Goal: Navigation & Orientation: Find specific page/section

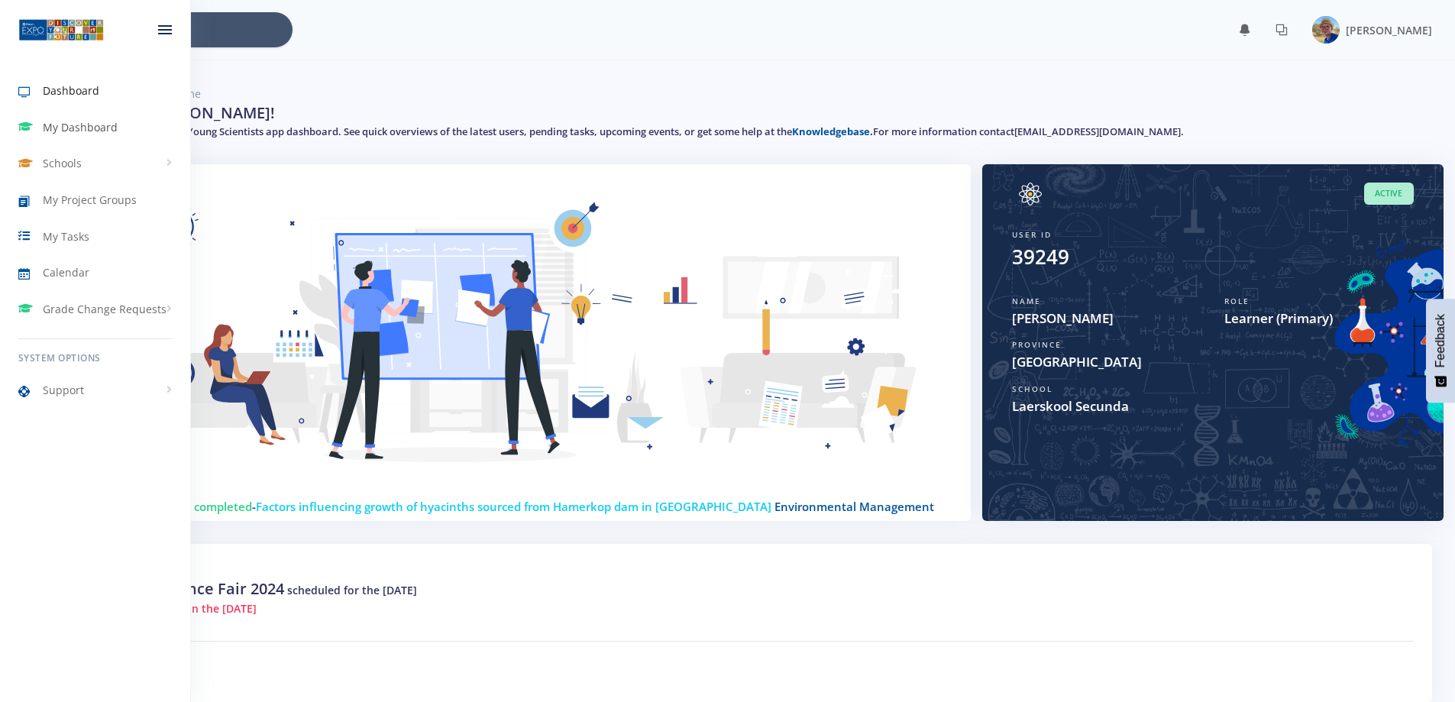
click at [51, 124] on span "My Dashboard" at bounding box center [80, 127] width 75 height 16
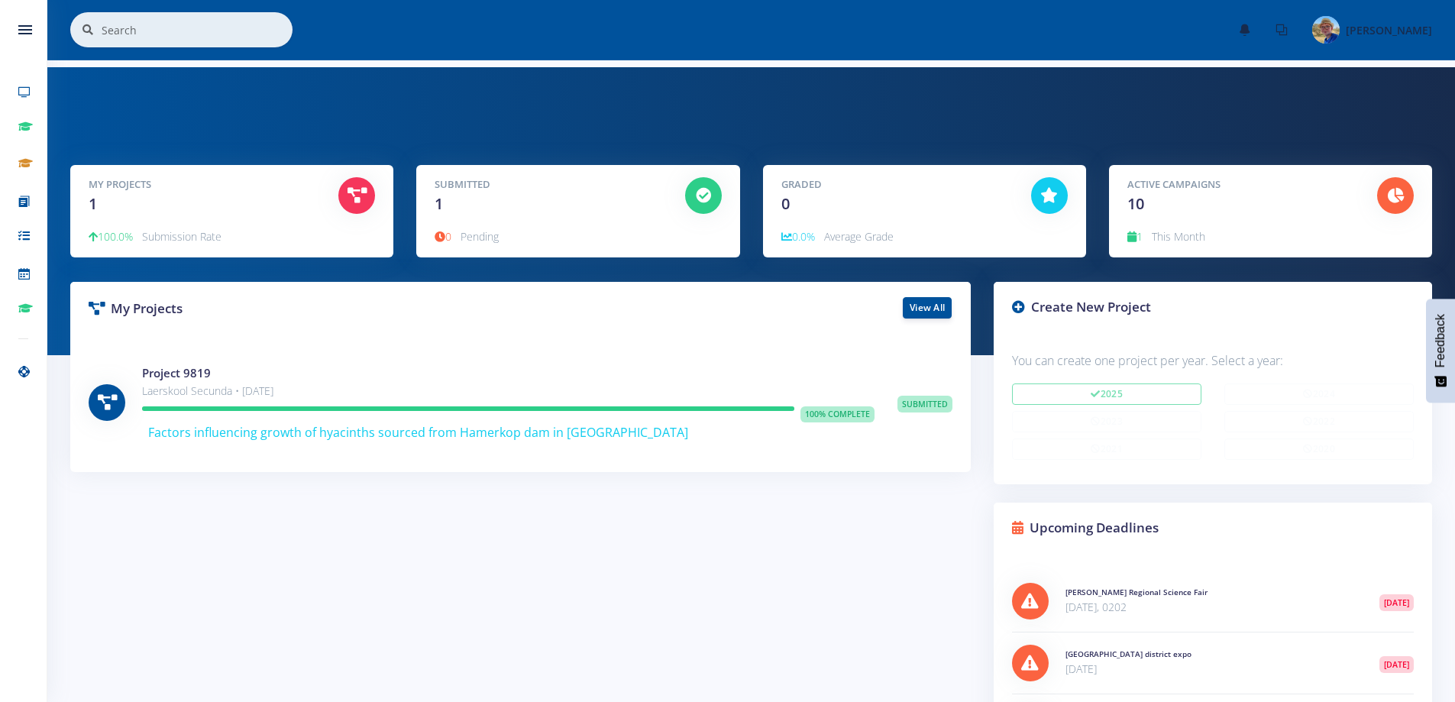
scroll to position [11, 11]
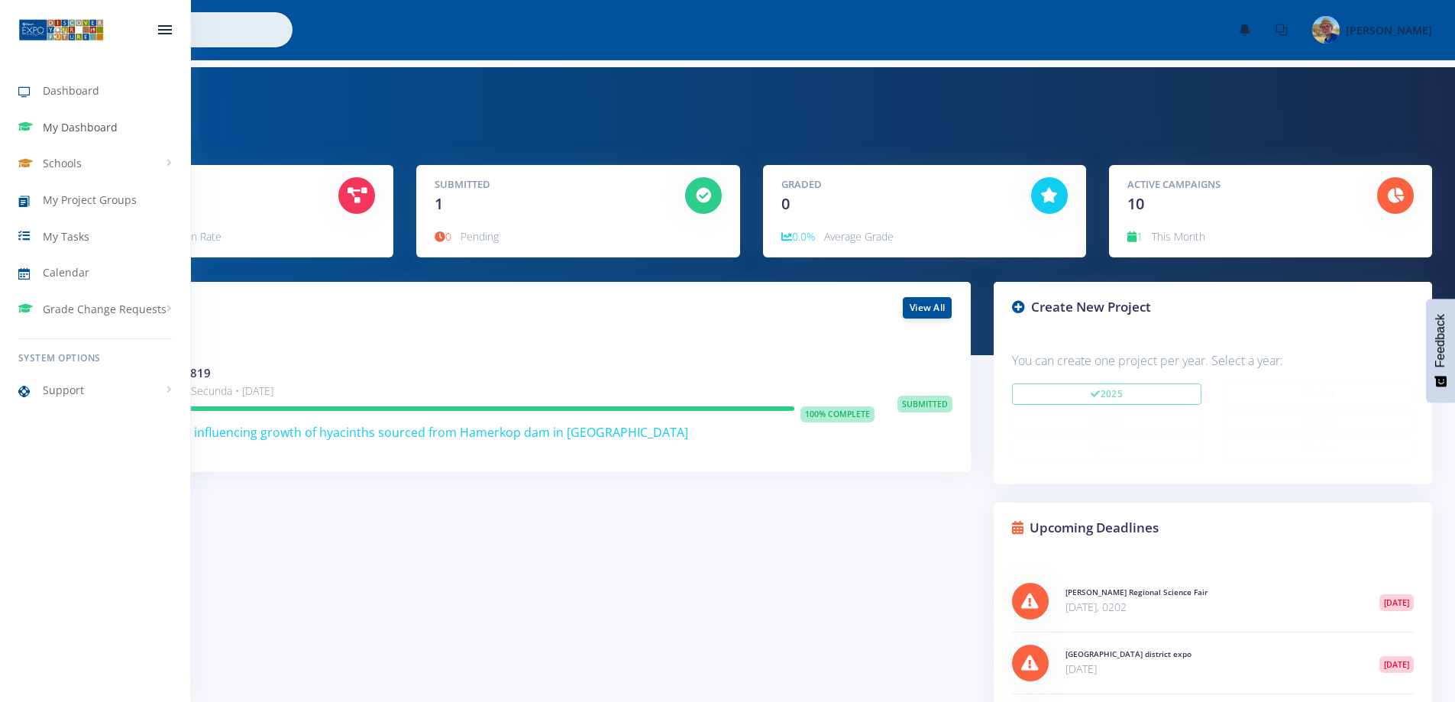
click at [63, 124] on span "My Dashboard" at bounding box center [80, 127] width 75 height 16
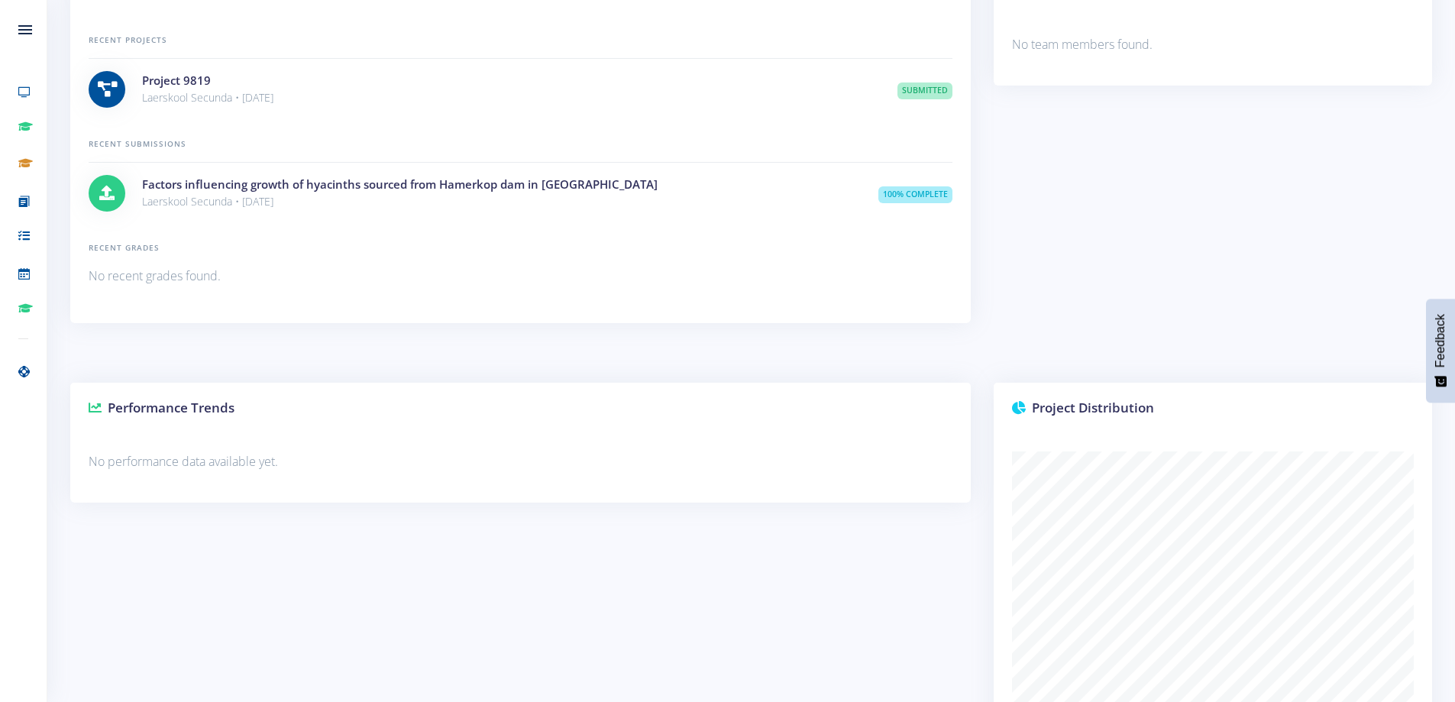
scroll to position [993, 0]
